Goal: Transaction & Acquisition: Purchase product/service

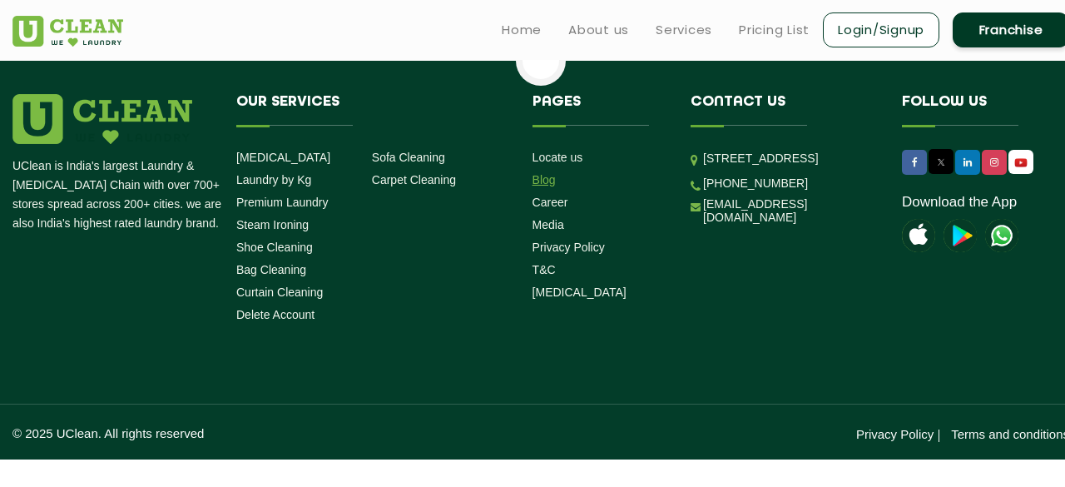
click at [544, 180] on link "Blog" at bounding box center [544, 179] width 23 height 13
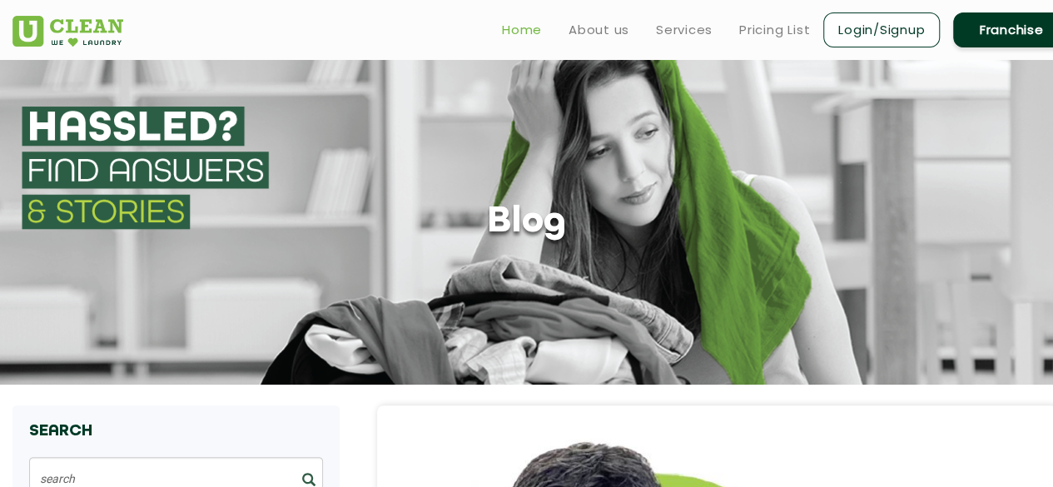
click at [514, 21] on link "Home" at bounding box center [522, 30] width 40 height 20
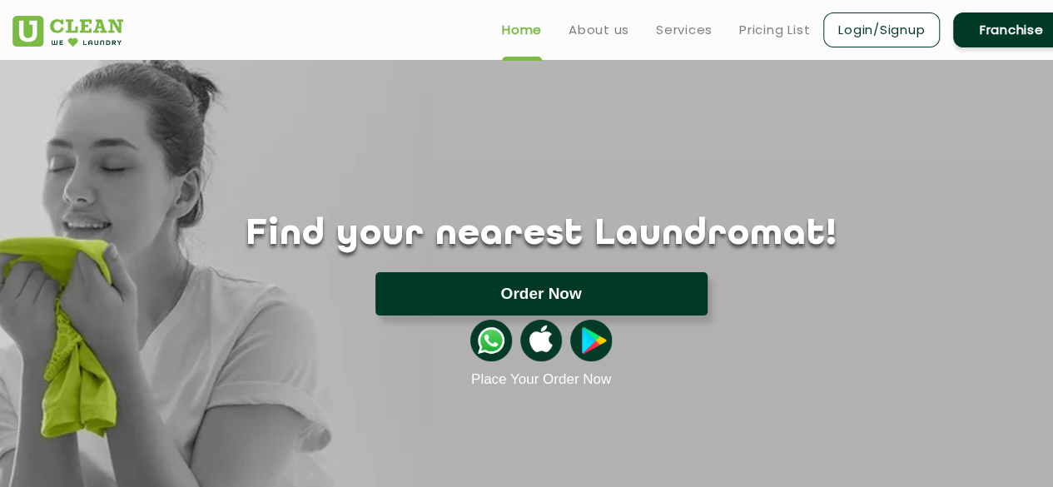
click at [525, 290] on button "Order Now" at bounding box center [541, 293] width 332 height 43
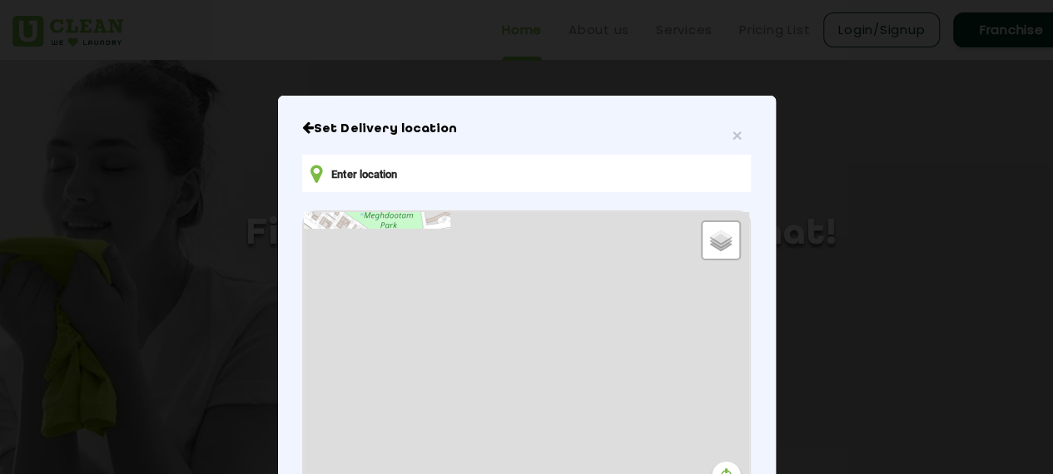
type input "[STREET_ADDRESS]"
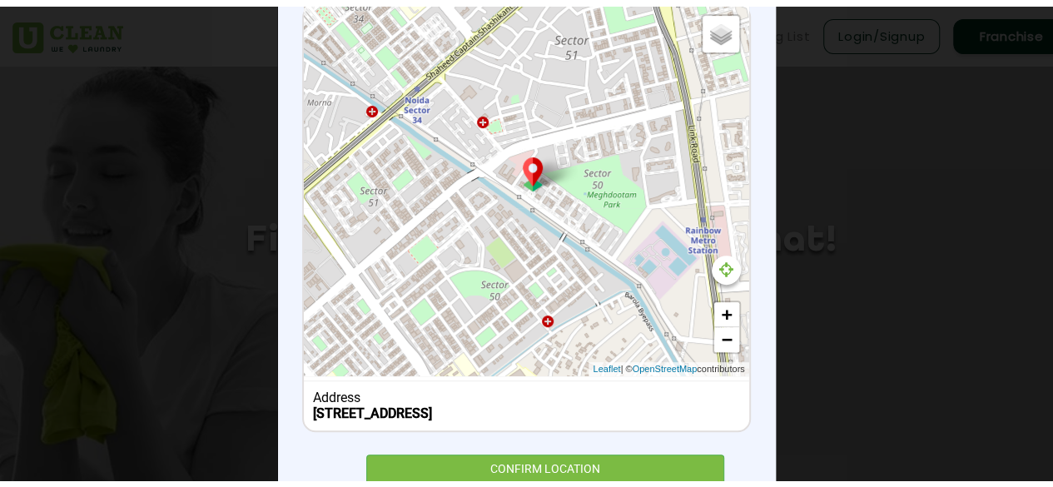
scroll to position [291, 0]
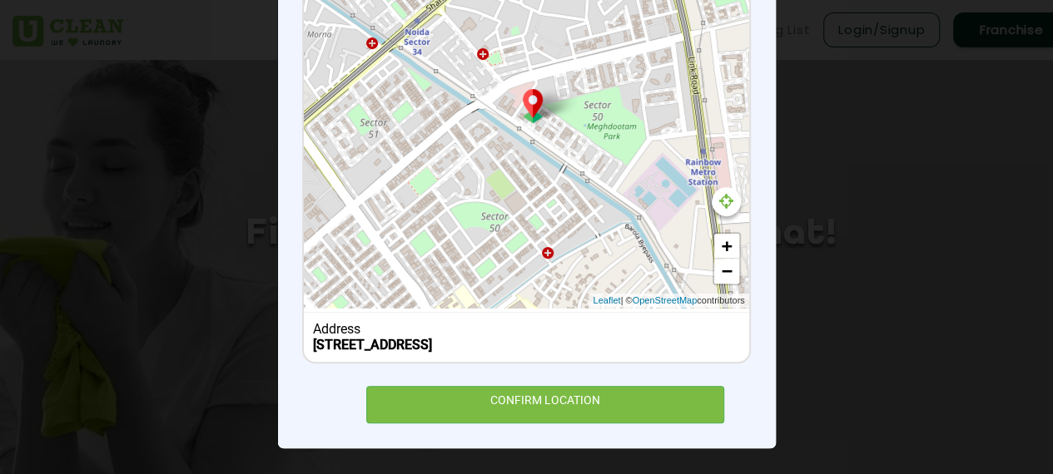
click at [802, 268] on div "× Set Delivery location [GEOGRAPHIC_DATA], [STREET_ADDRESS] Default Satellite +…" at bounding box center [526, 237] width 1053 height 474
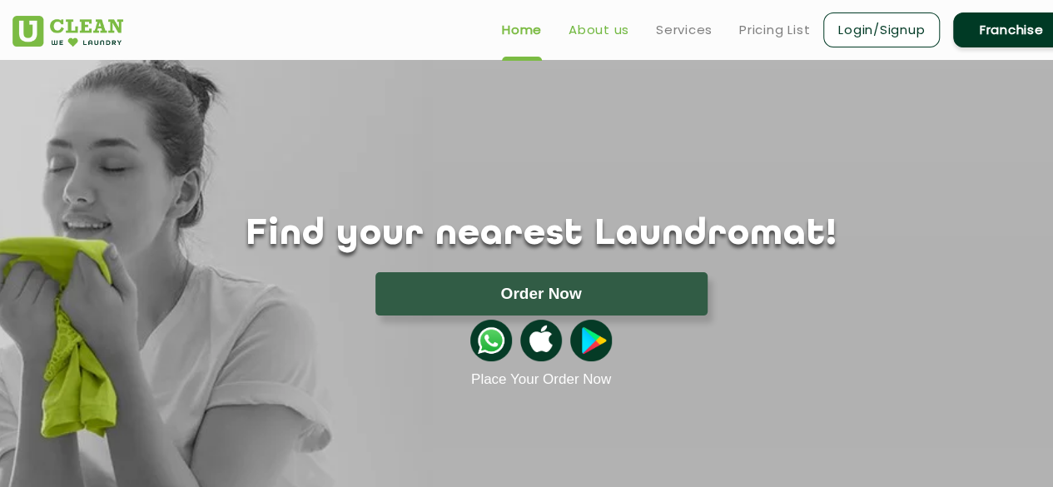
click at [602, 24] on link "About us" at bounding box center [598, 30] width 61 height 20
